Goal: Find specific page/section: Find specific page/section

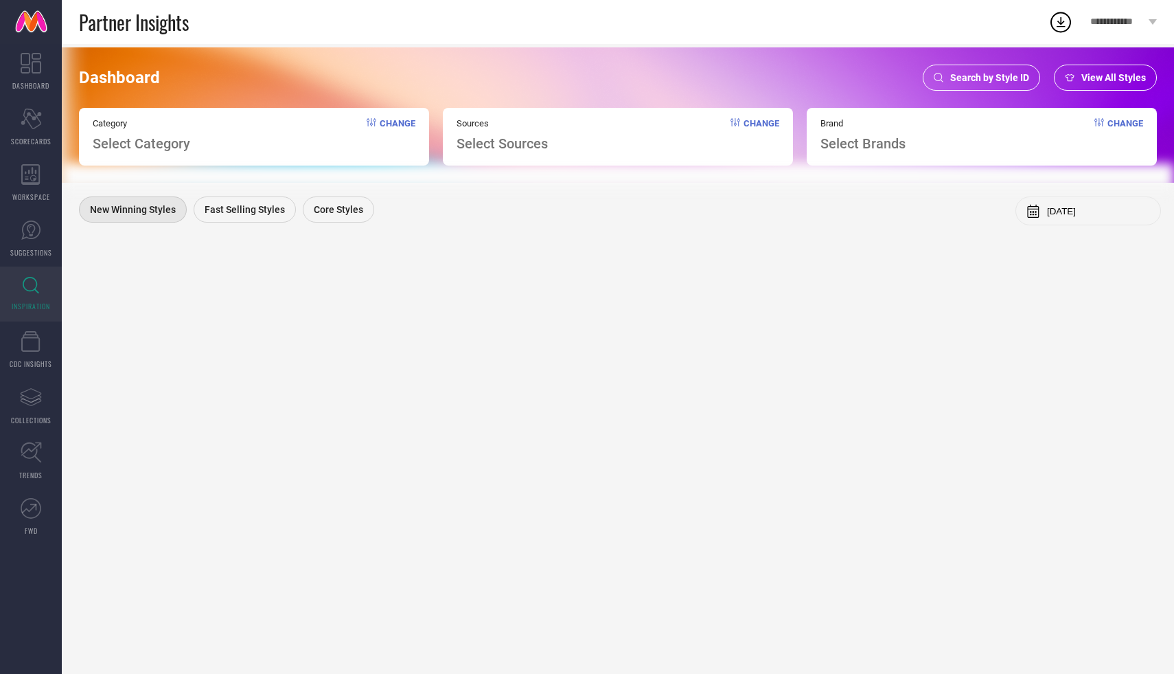
click at [980, 85] on div "Search by Style ID" at bounding box center [981, 78] width 117 height 26
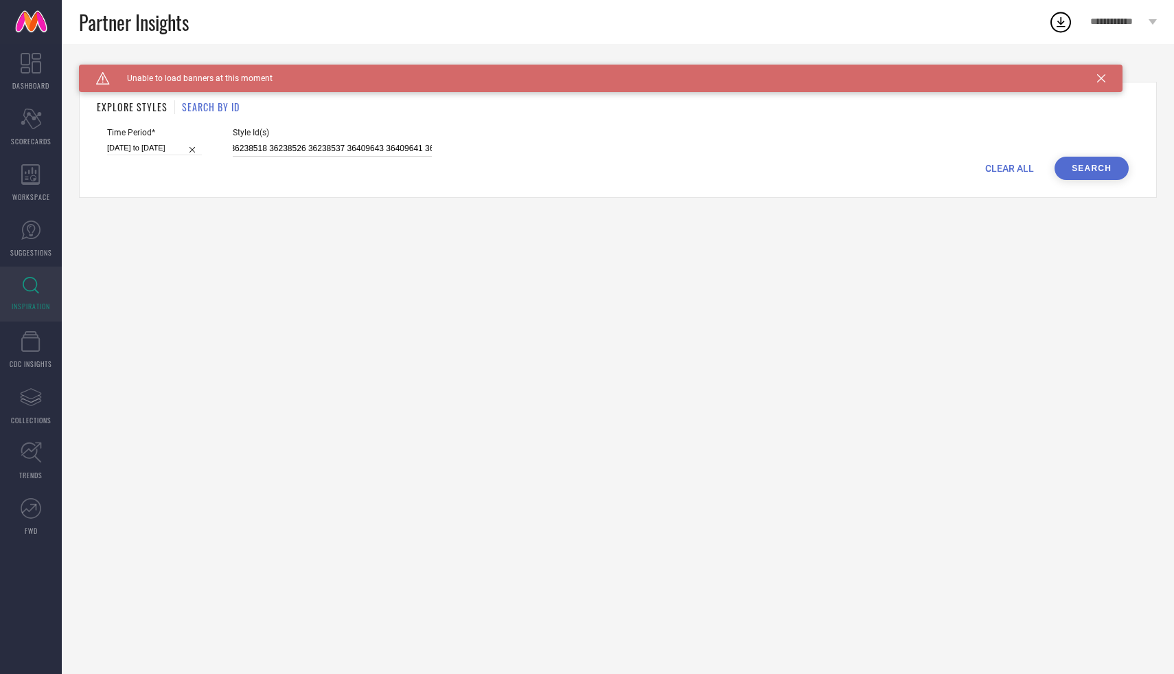
scroll to position [0, 264]
drag, startPoint x: 218, startPoint y: 148, endPoint x: 428, endPoint y: 157, distance: 210.3
click at [428, 157] on form "Time Period* [DATE] to [DATE] Style Id(s) 36238512 36238508 36238518 36238526 3…" at bounding box center [618, 154] width 1043 height 52
paste input "34462946 35506778 32921631 34462949 32888436 33000922 35540836 34521559 3550677…"
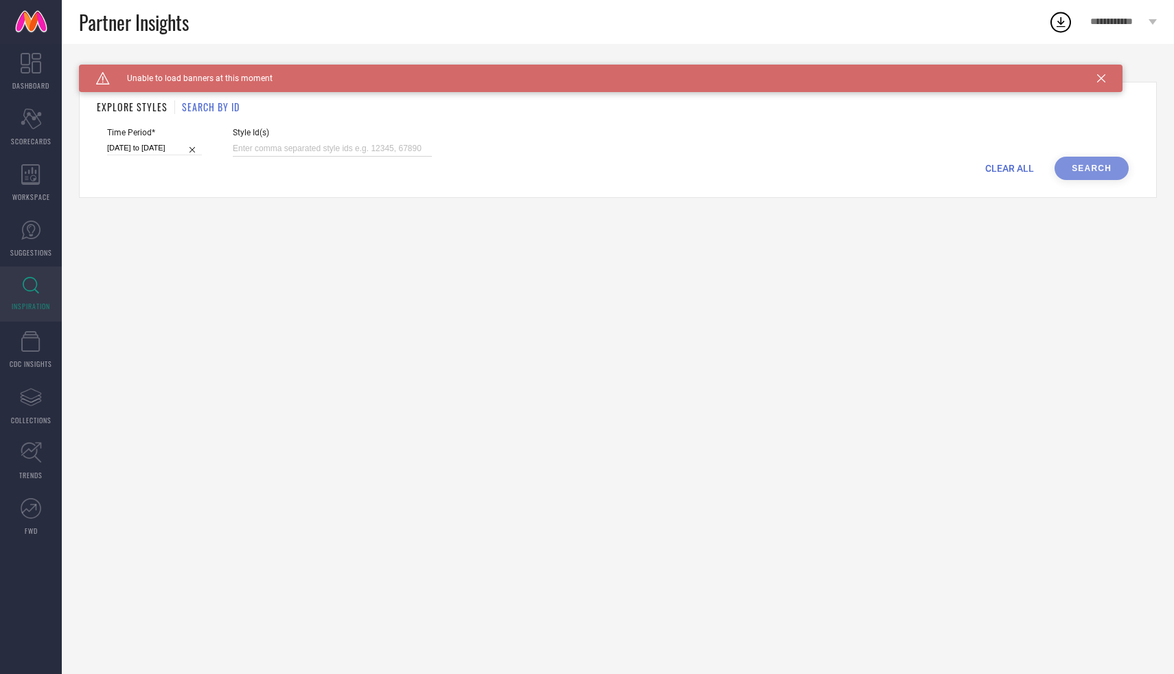
type input "34462946 35506778 32921631 34462949 32888436 33000922 35540836 34521559 3550677…"
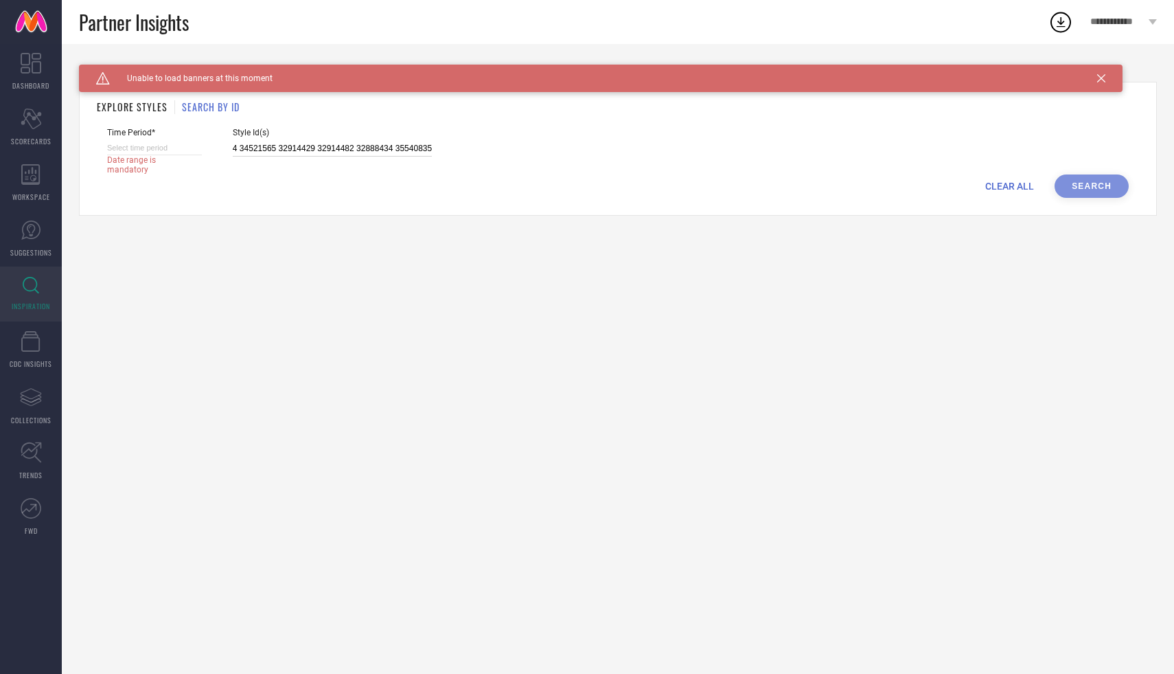
click at [146, 152] on input at bounding box center [154, 148] width 95 height 14
select select "9"
select select "2025"
select select "10"
select select "2025"
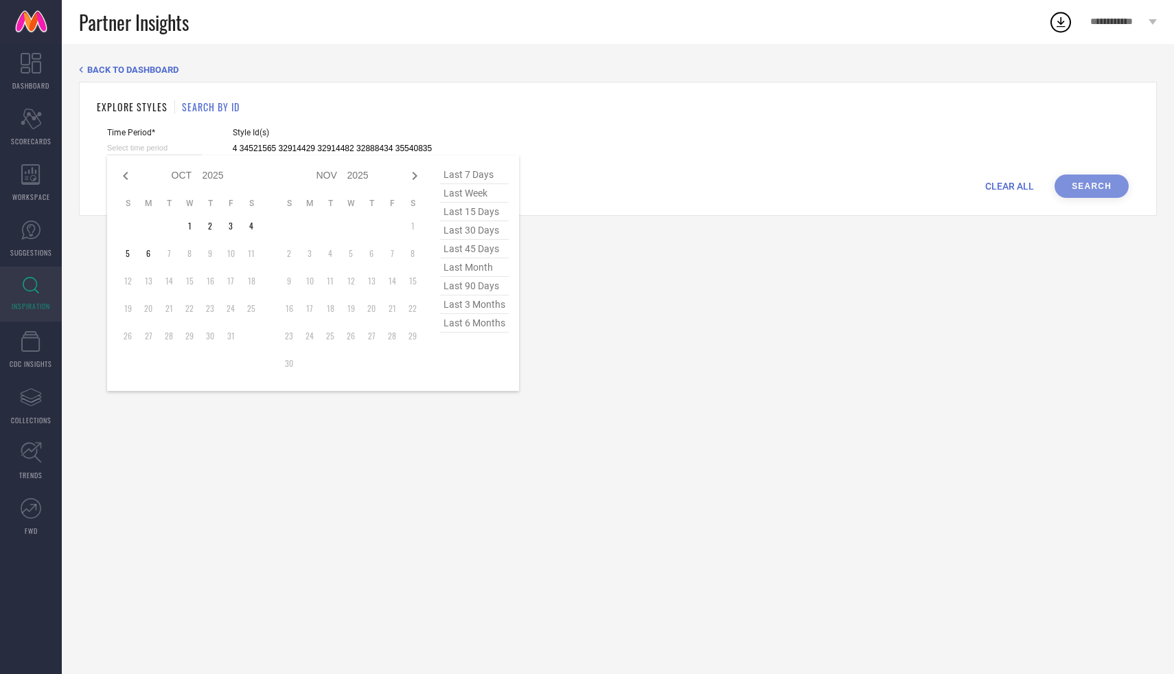
type input "34462946 35506778 32921631 34462949 32888436 33000922 35540836 34521559 3550677…"
click at [462, 329] on span "last 6 months" at bounding box center [474, 323] width 69 height 19
type input "[DATE] to [DATE]"
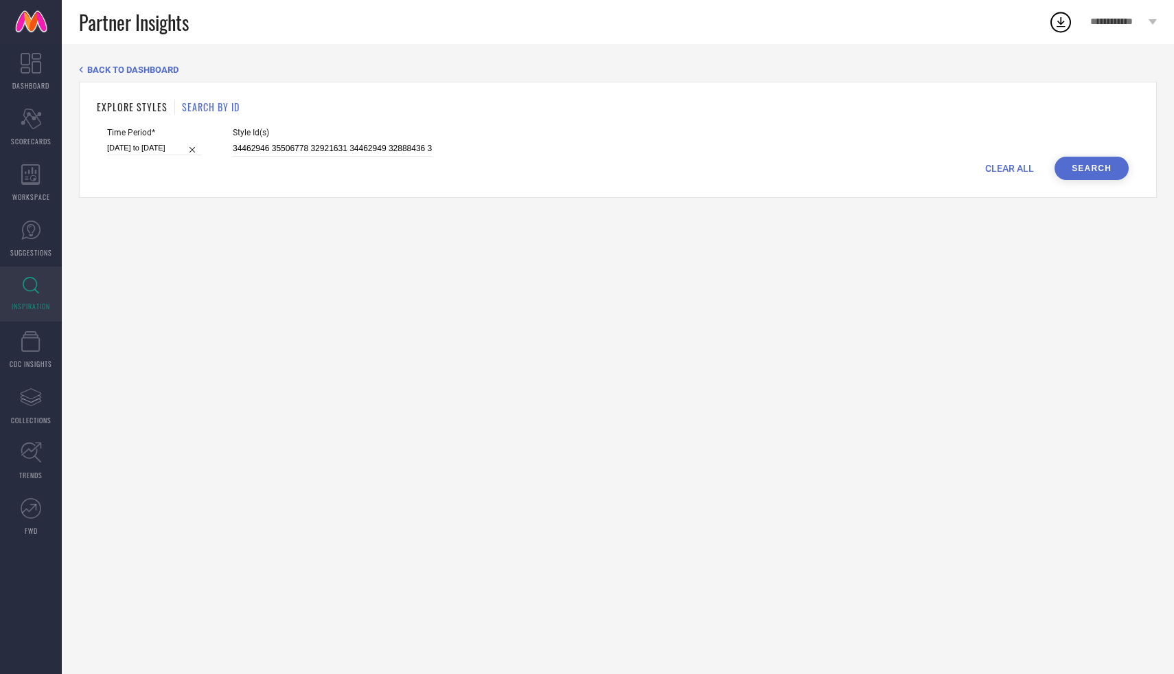
click at [1102, 173] on button "Search" at bounding box center [1092, 168] width 74 height 23
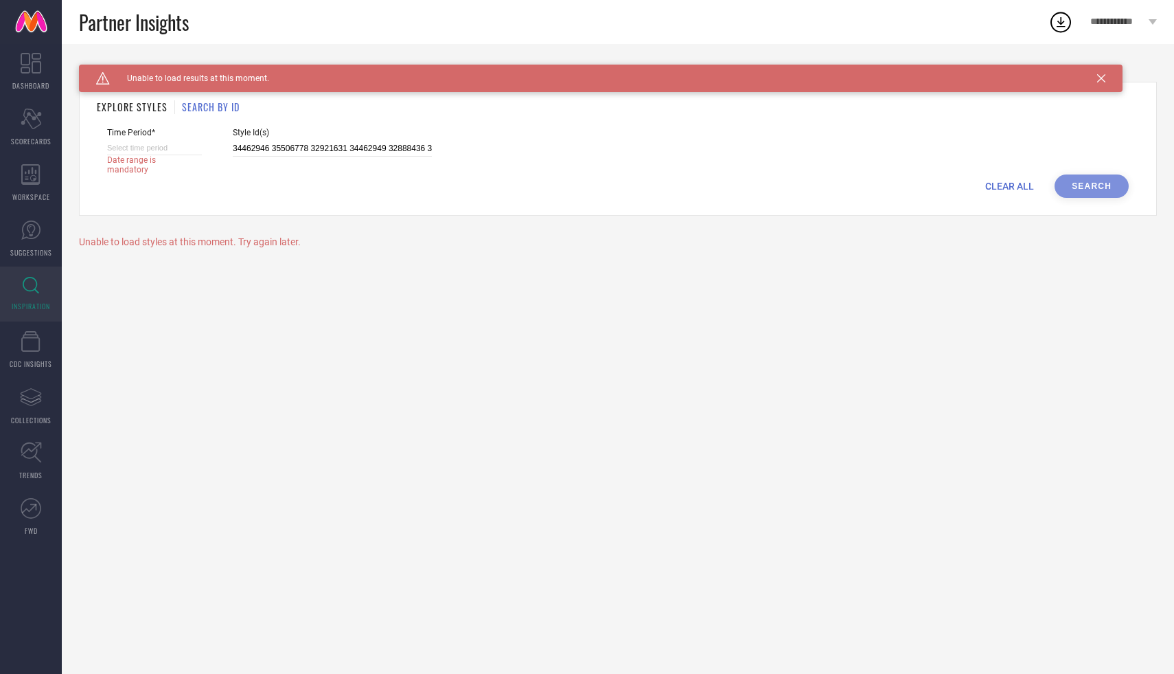
select select "9"
select select "2025"
select select "10"
select select "2025"
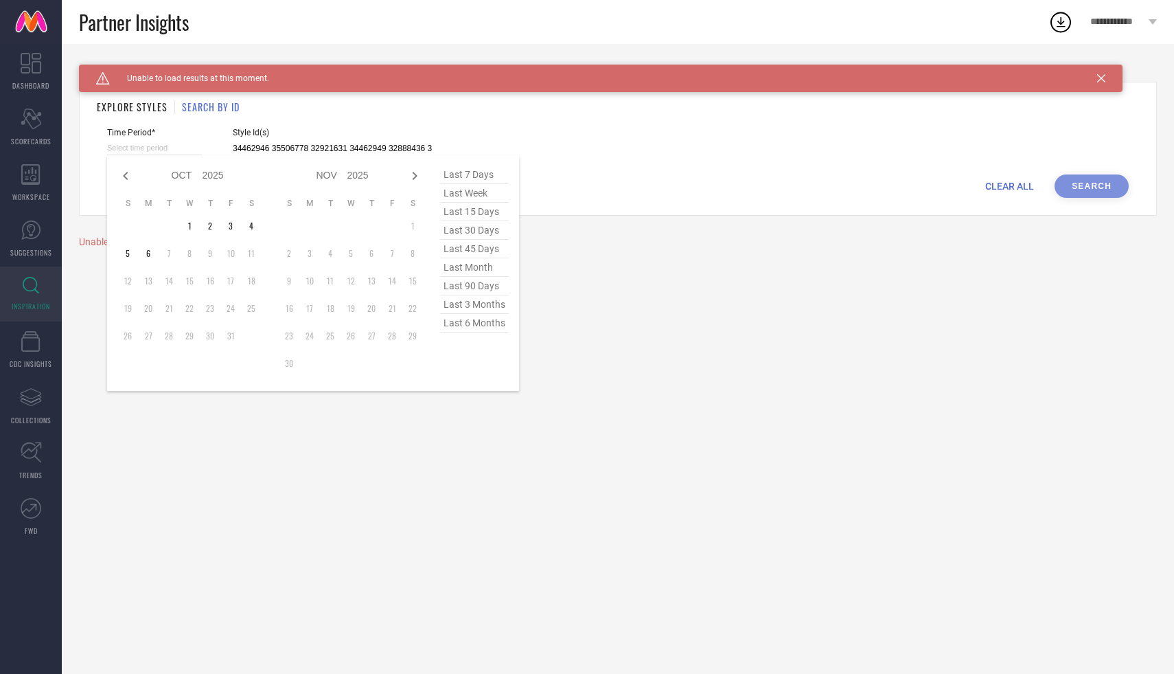
click at [161, 149] on input at bounding box center [154, 148] width 95 height 14
click at [475, 179] on span "last 7 days" at bounding box center [474, 175] width 69 height 19
type input "[DATE] to [DATE]"
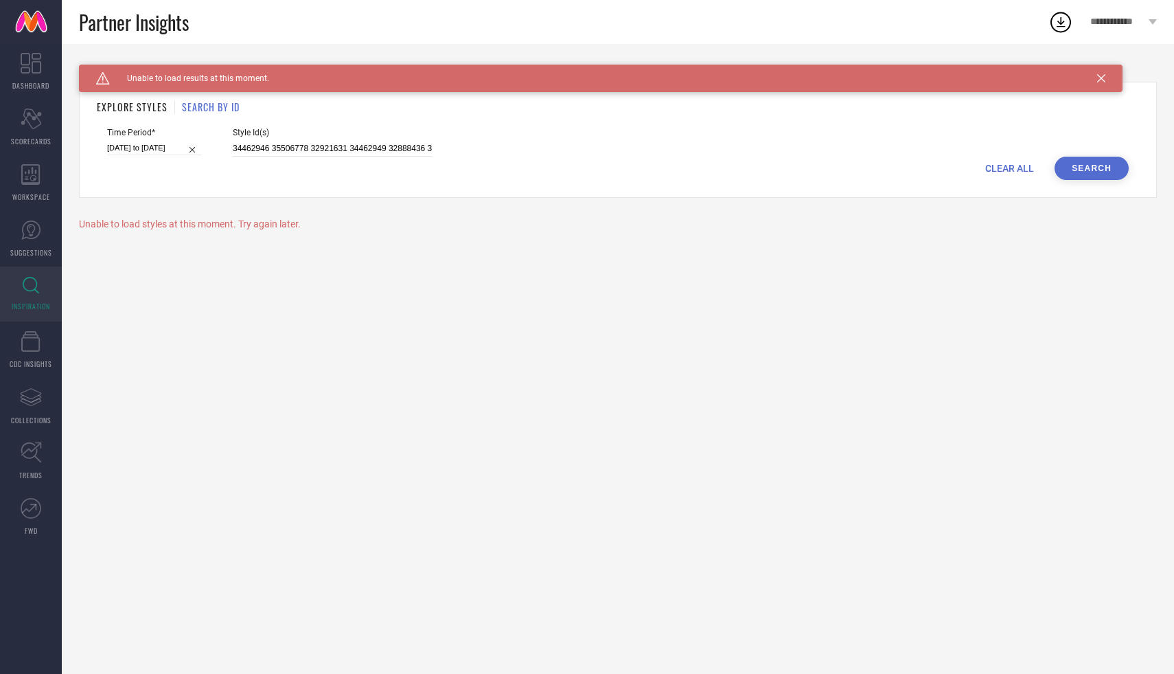
click at [1078, 166] on button "Search" at bounding box center [1092, 168] width 74 height 23
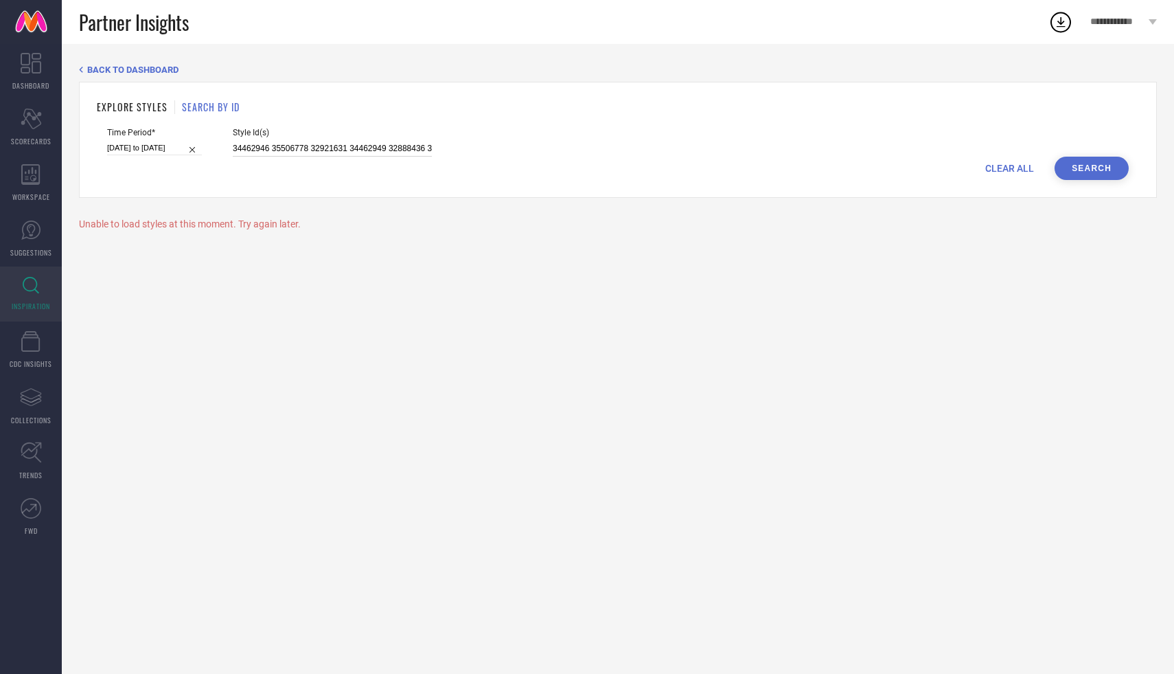
drag, startPoint x: 220, startPoint y: 145, endPoint x: 404, endPoint y: 155, distance: 184.3
click at [404, 155] on input "34462946 35506778 32921631 34462949 32888436 33000922 35540836 34521559 3550677…" at bounding box center [332, 149] width 199 height 16
type input "3"
click at [282, 146] on input "3" at bounding box center [332, 149] width 199 height 16
paste input "34462946 35506778 32921631 34462949 32888436 33000922 35540836 34521559 3550677…"
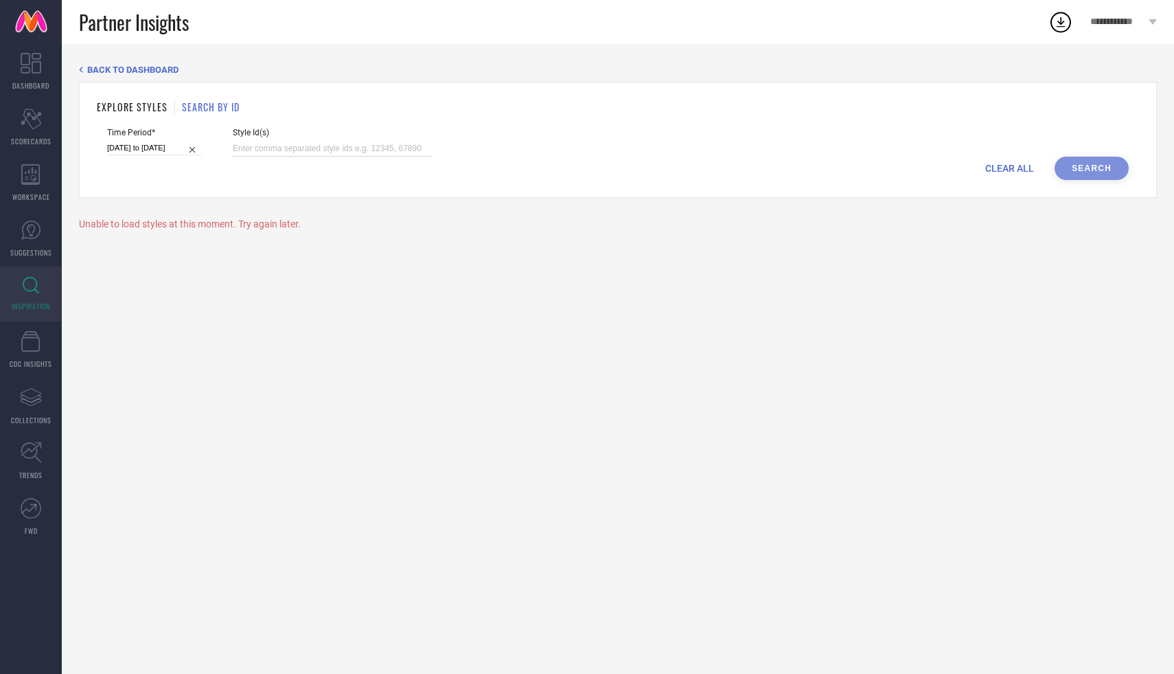
type input "34462946 35506778 32921631 34462949 32888436 33000922 35540836 34521559 3550677…"
click at [1101, 169] on button "Search" at bounding box center [1092, 168] width 74 height 23
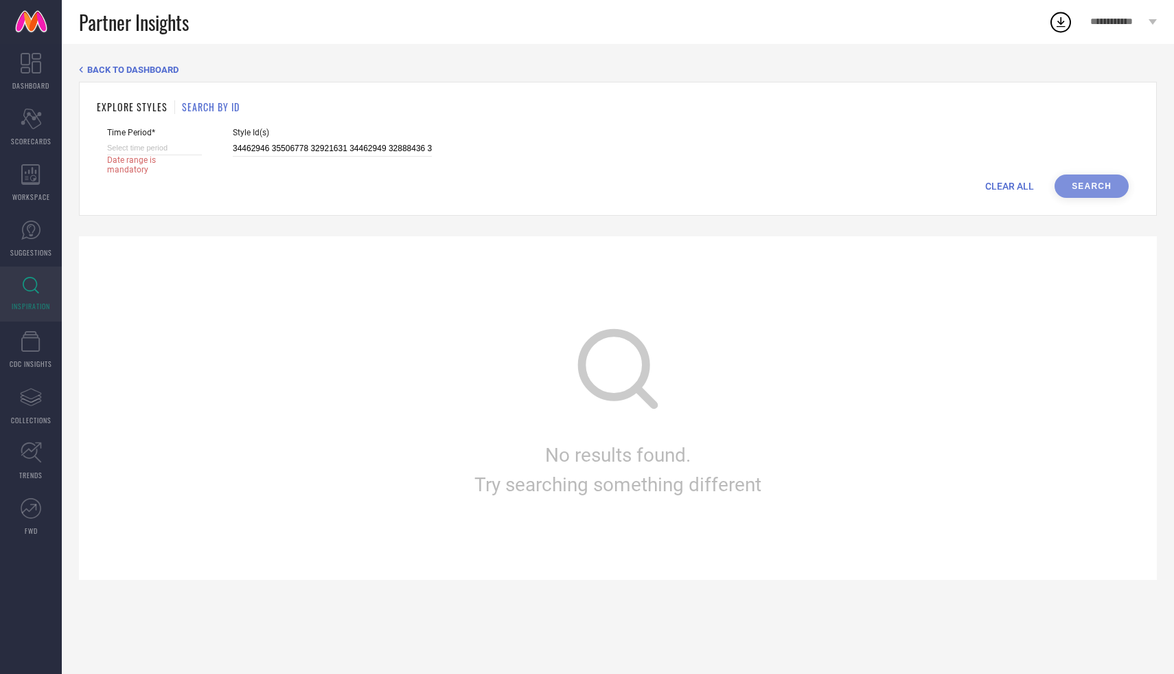
select select "9"
select select "2025"
select select "10"
select select "2025"
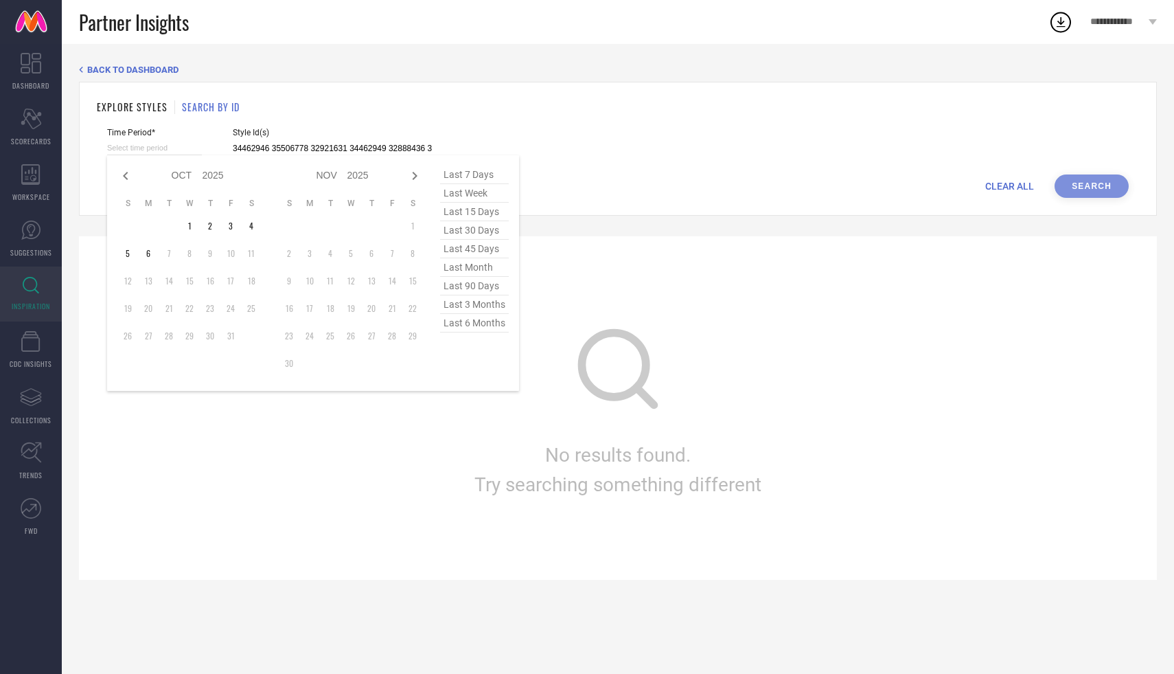
click at [143, 143] on input at bounding box center [154, 148] width 95 height 14
click at [480, 328] on span "last 6 months" at bounding box center [474, 323] width 69 height 19
type input "[DATE] to [DATE]"
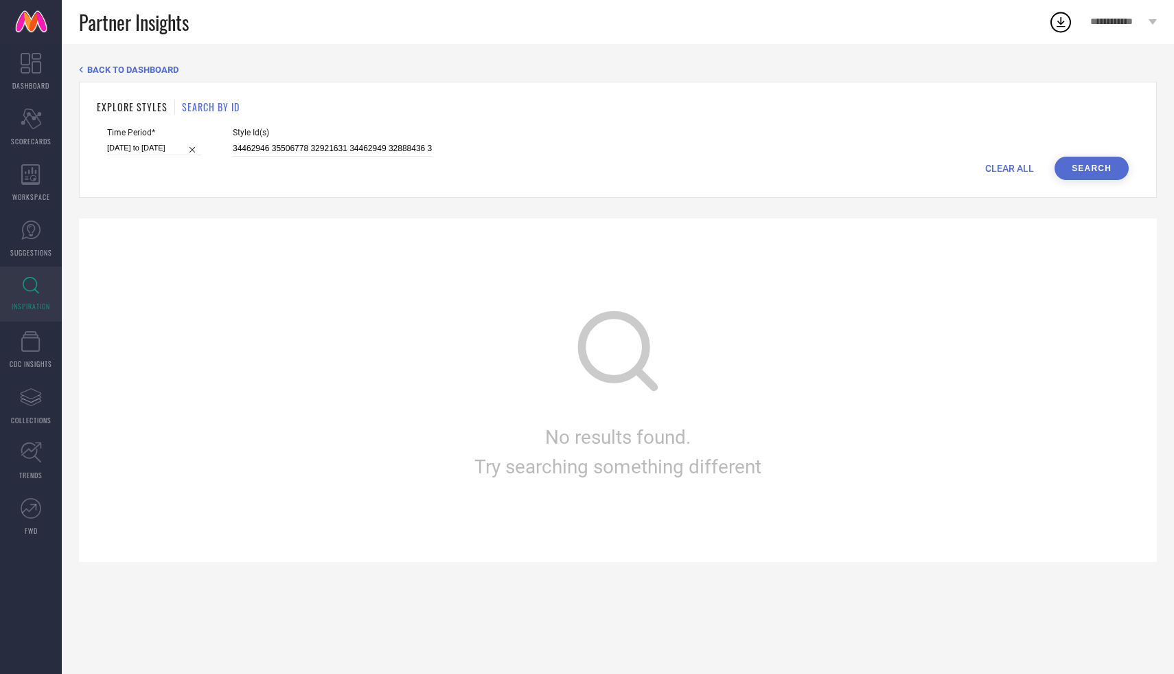
click at [1093, 187] on div "EXPLORE STYLES SEARCH BY ID Time Period* [DATE] to [DATE] Style Id(s) 34462946 …" at bounding box center [618, 140] width 1078 height 116
click at [1101, 168] on button "Search" at bounding box center [1092, 168] width 74 height 23
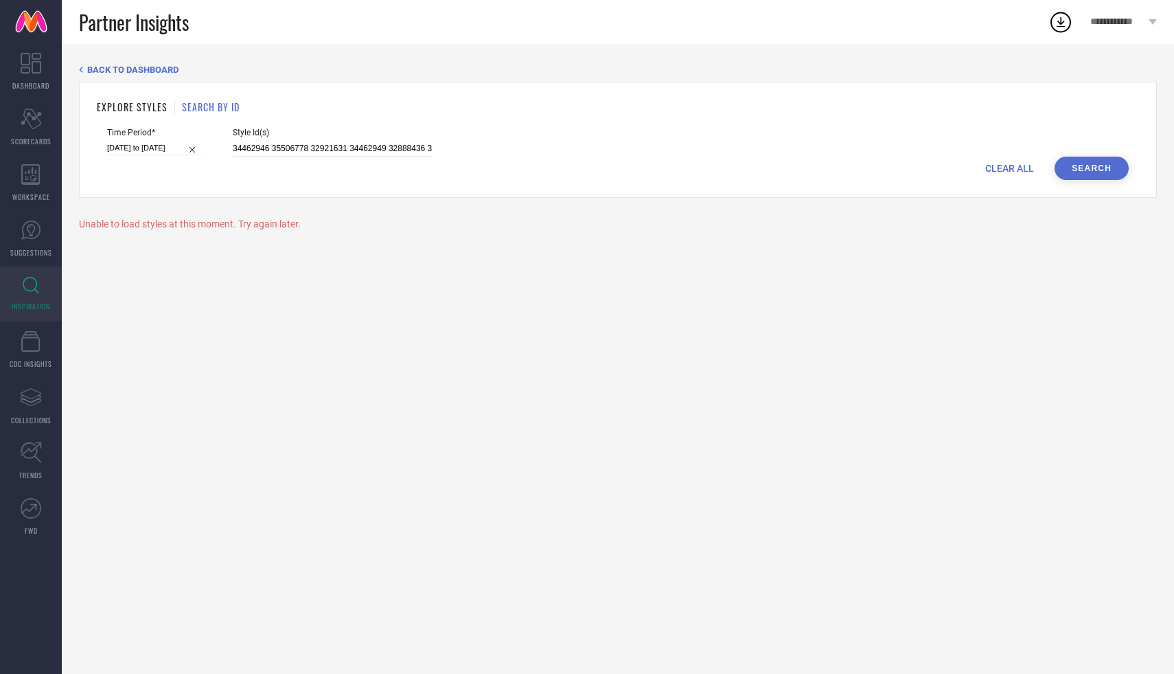
select select "3"
select select "2025"
select select "4"
select select "2025"
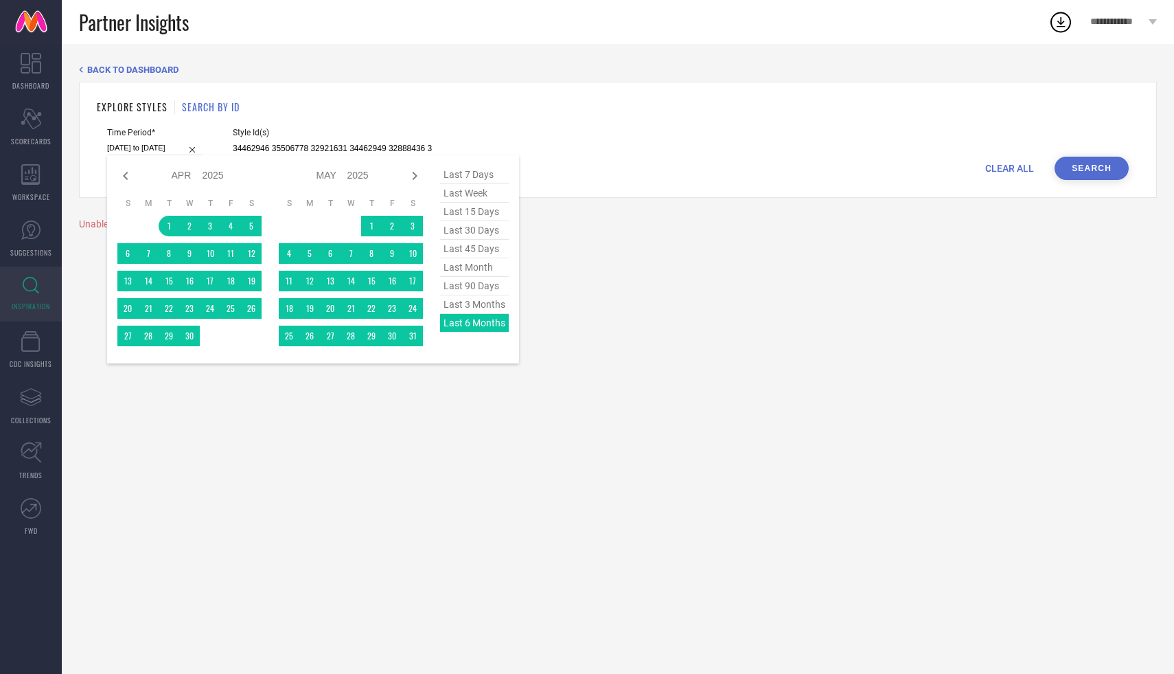
click at [137, 144] on input "[DATE] to [DATE]" at bounding box center [154, 148] width 95 height 14
click at [472, 328] on div "last 7 days last week last 15 days last 30 days last 45 days last month last 90…" at bounding box center [474, 259] width 69 height 187
click at [1100, 170] on button "Search" at bounding box center [1092, 168] width 74 height 23
